Goal: Information Seeking & Learning: Understand process/instructions

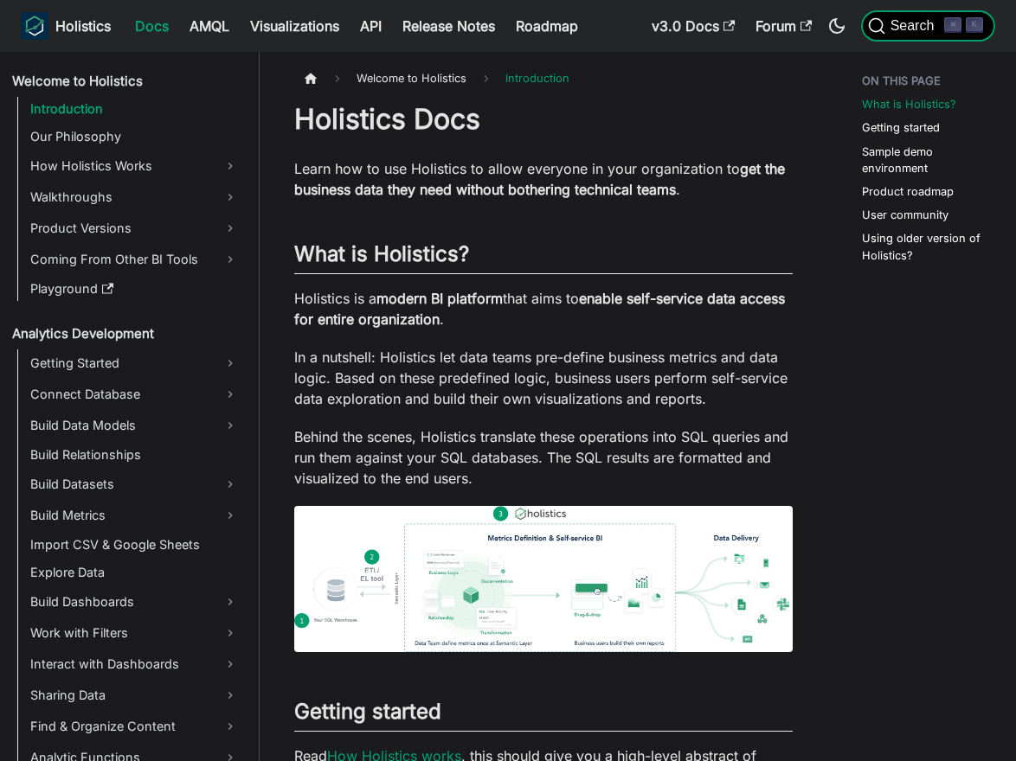
click at [905, 35] on button "Search ⌘ K" at bounding box center [928, 25] width 134 height 31
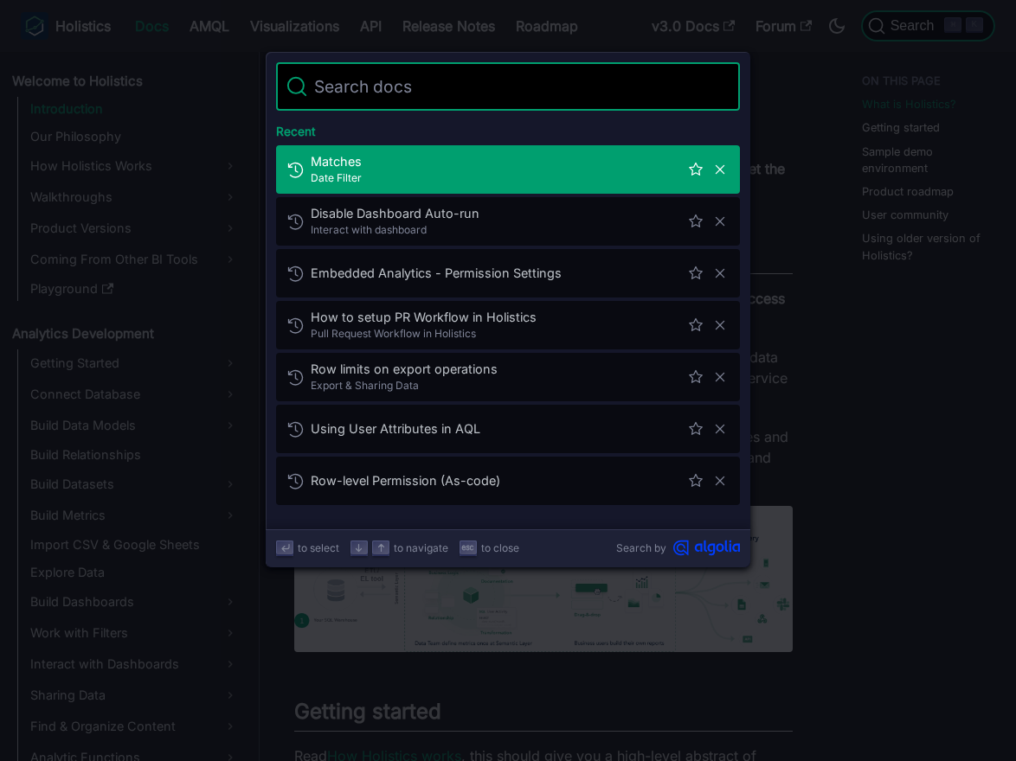
type input "d"
type input "s"
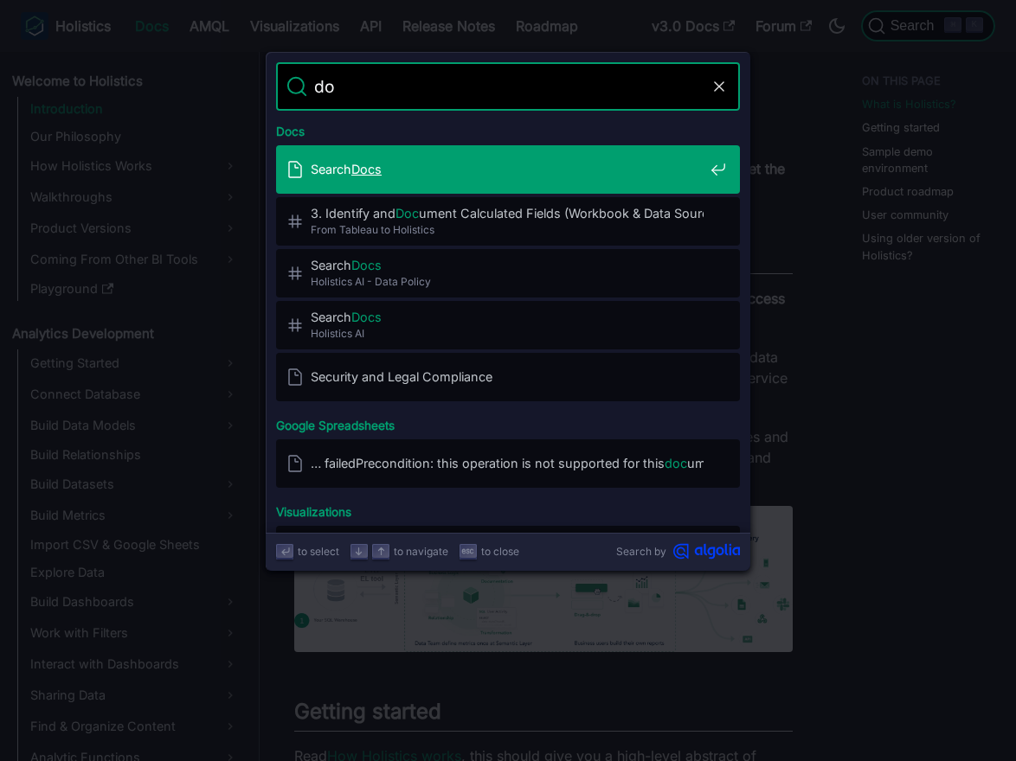
type input "d"
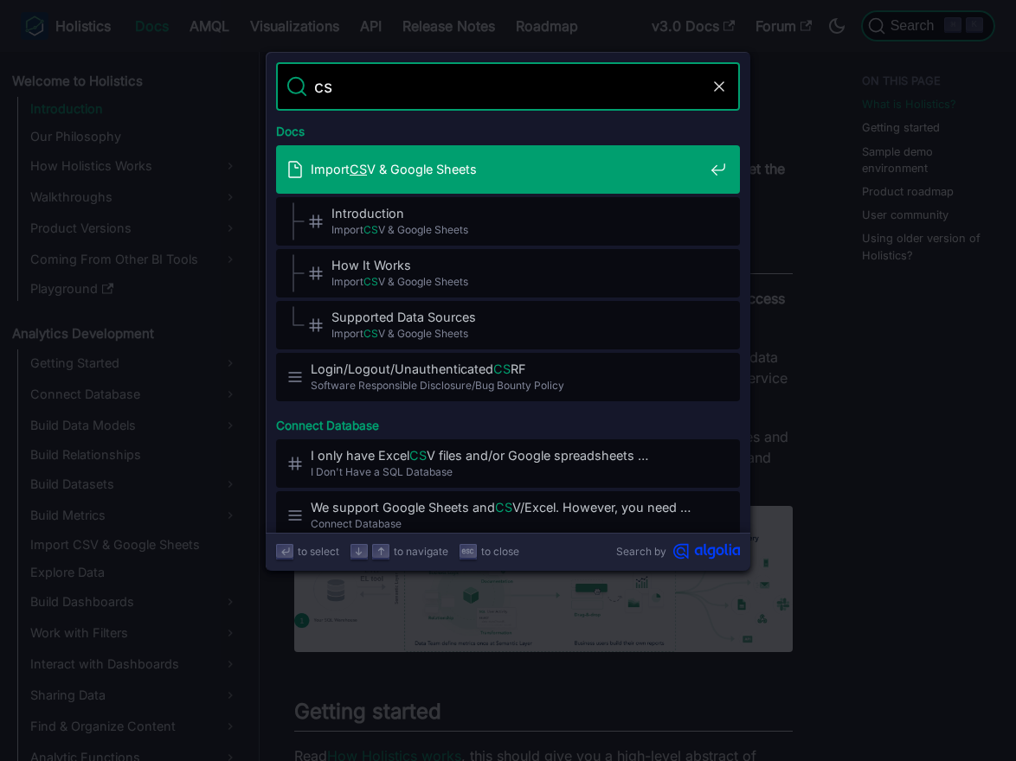
type input "csv"
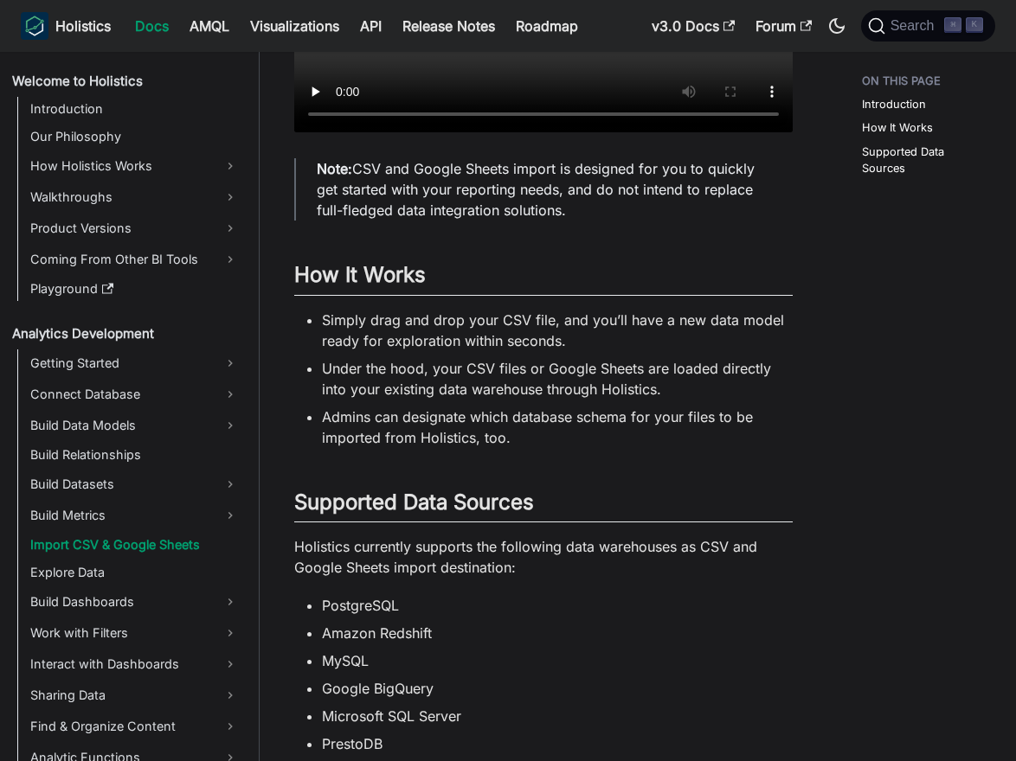
scroll to position [1355, 0]
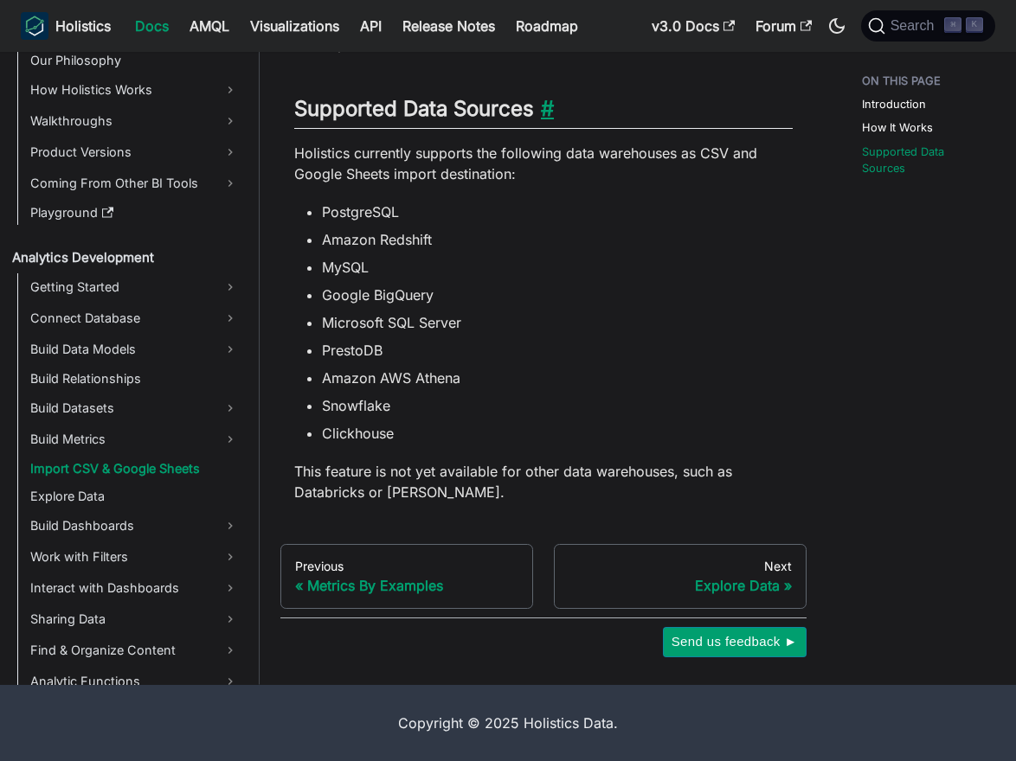
click at [548, 113] on link "​" at bounding box center [544, 108] width 20 height 25
